Goal: Find contact information: Find contact information

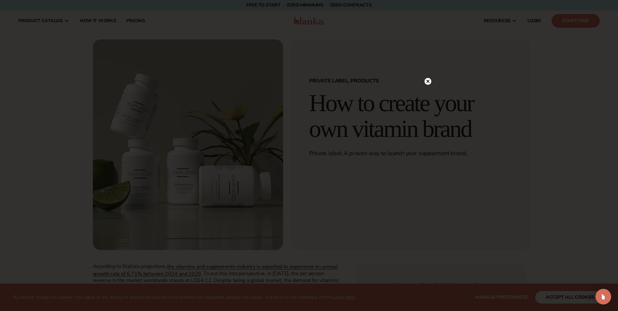
click at [429, 78] on circle at bounding box center [428, 81] width 7 height 7
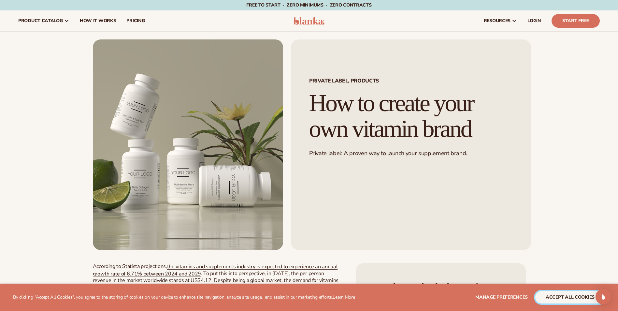
click at [572, 297] on button "accept all cookies" at bounding box center [571, 297] width 70 height 12
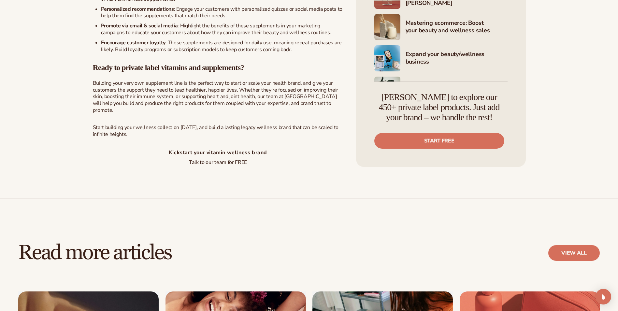
scroll to position [1865, 0]
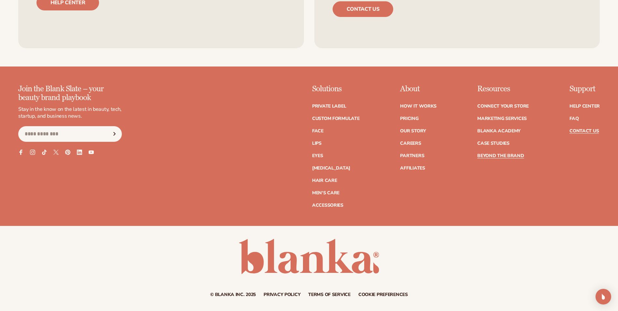
click at [581, 129] on link "Contact Us" at bounding box center [584, 131] width 29 height 5
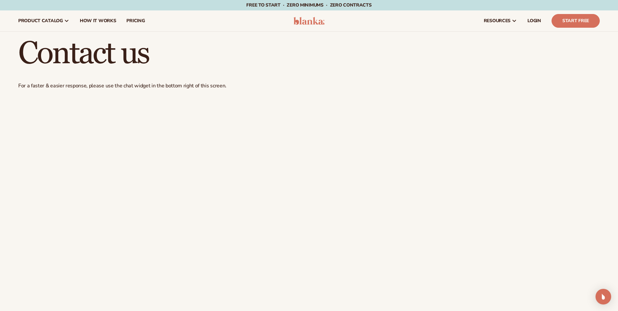
click at [315, 24] on img at bounding box center [309, 21] width 31 height 8
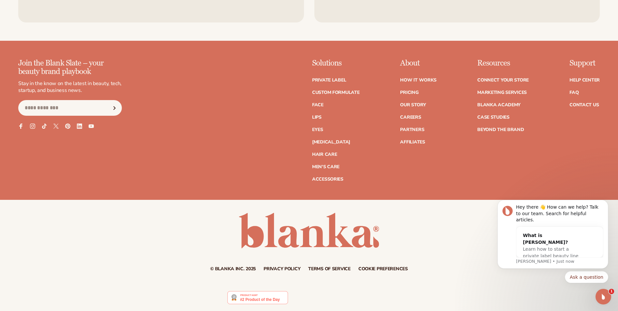
scroll to position [2884, 0]
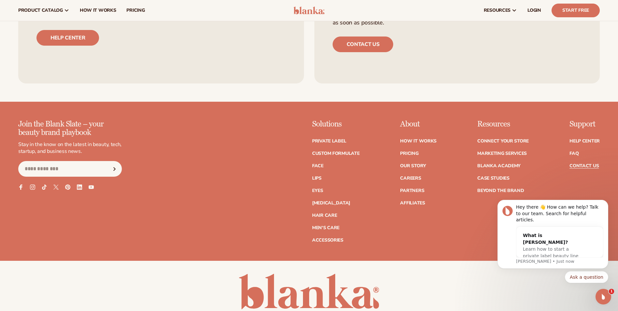
click at [582, 164] on link "Contact Us" at bounding box center [584, 166] width 29 height 5
